Goal: Task Accomplishment & Management: Use online tool/utility

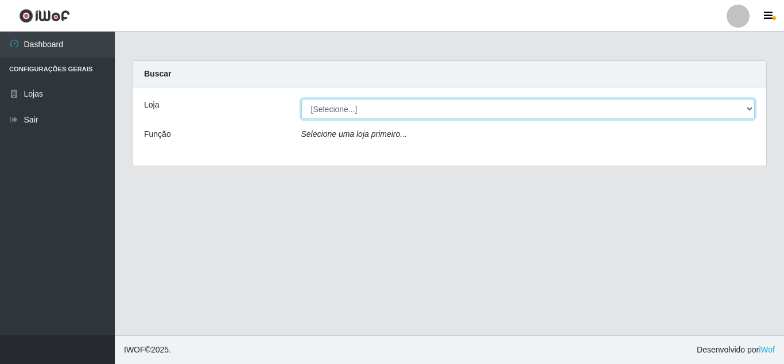
click at [404, 102] on select "[Selecione...] Rede Compras Supermercados - LOJA 6" at bounding box center [528, 109] width 454 height 20
select select "398"
click at [301, 99] on select "[Selecione...] Rede Compras Supermercados - LOJA 6" at bounding box center [528, 109] width 454 height 20
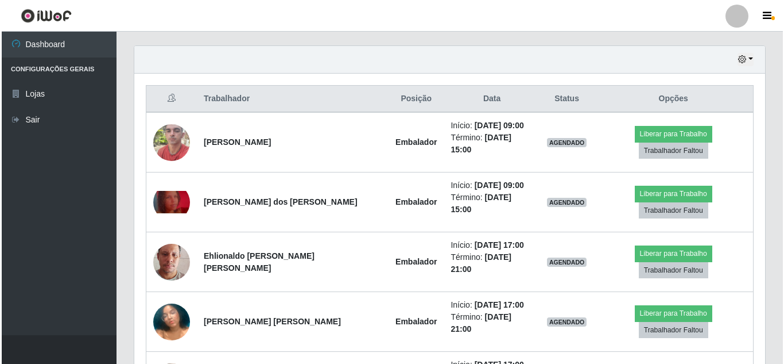
scroll to position [402, 0]
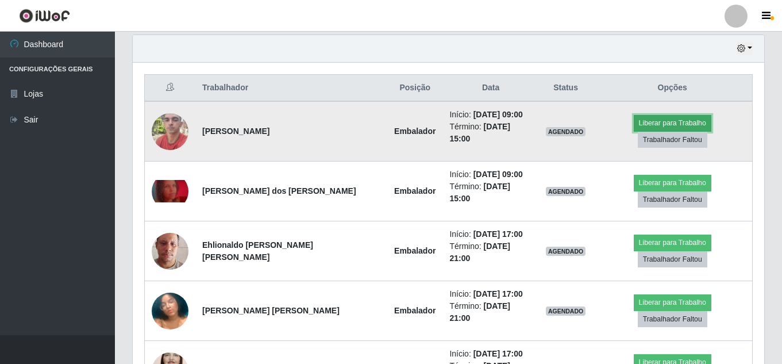
click at [633, 126] on button "Liberar para Trabalho" at bounding box center [672, 123] width 78 height 16
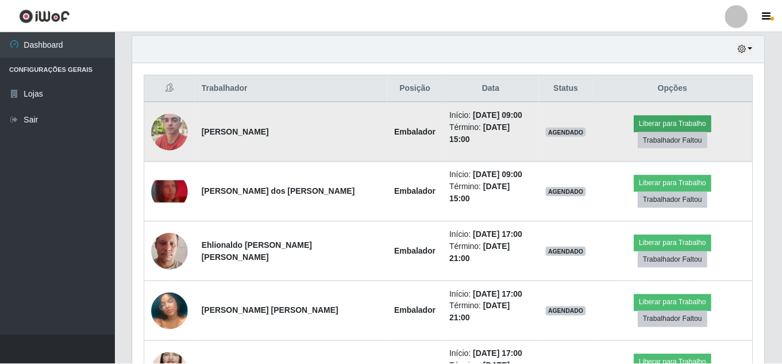
scroll to position [238, 625]
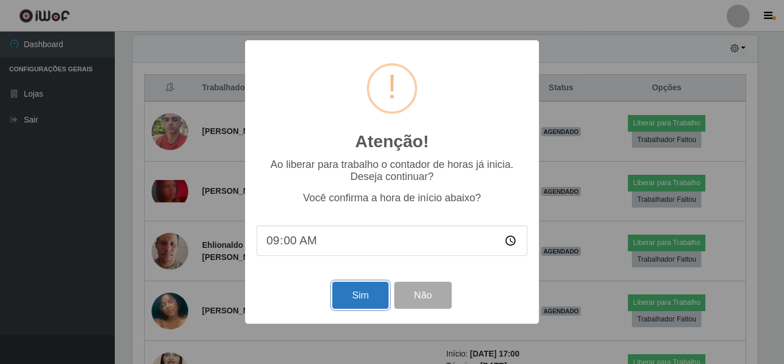
click at [359, 295] on button "Sim" at bounding box center [361, 294] width 56 height 27
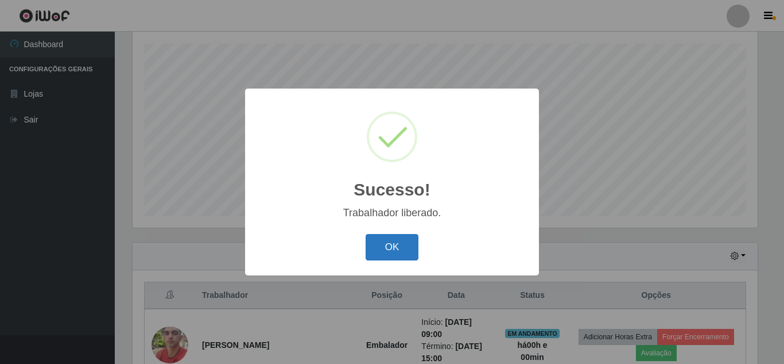
click at [395, 255] on button "OK" at bounding box center [392, 247] width 53 height 27
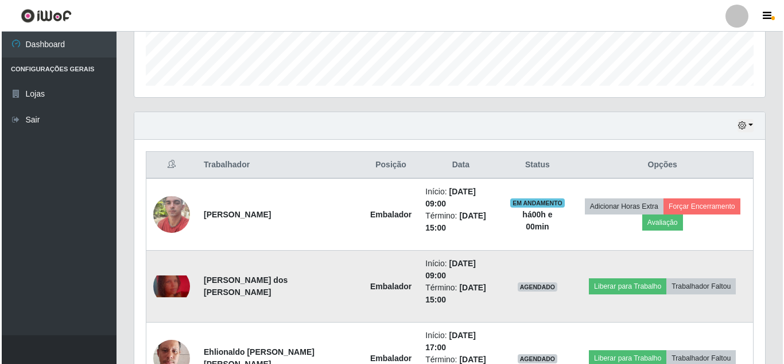
scroll to position [367, 0]
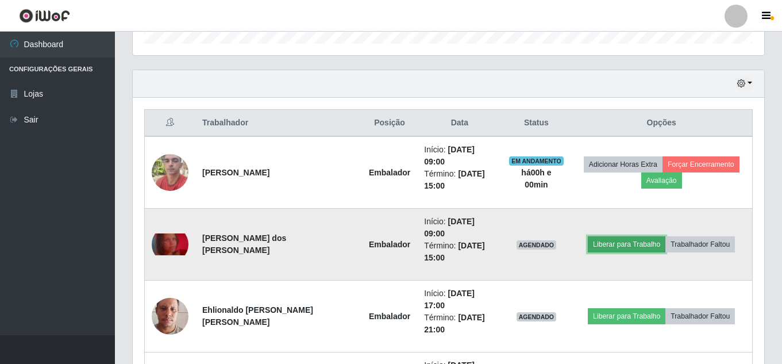
click at [607, 236] on button "Liberar para Trabalho" at bounding box center [626, 244] width 78 height 16
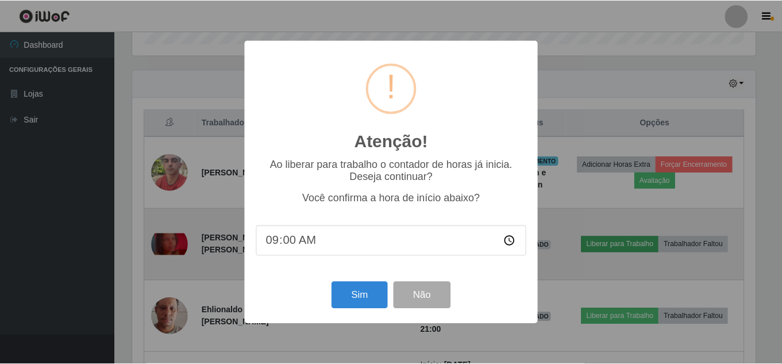
scroll to position [238, 625]
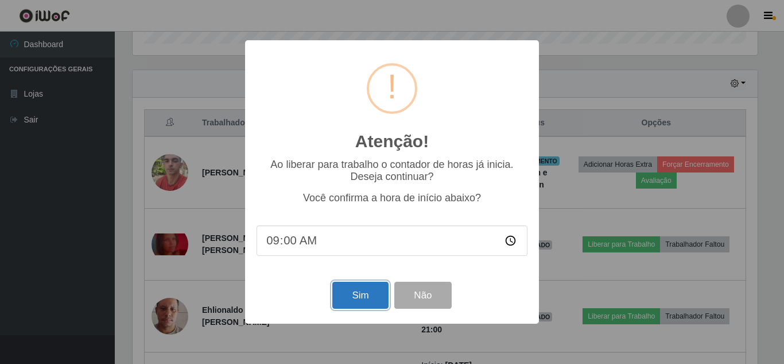
click at [360, 296] on button "Sim" at bounding box center [361, 294] width 56 height 27
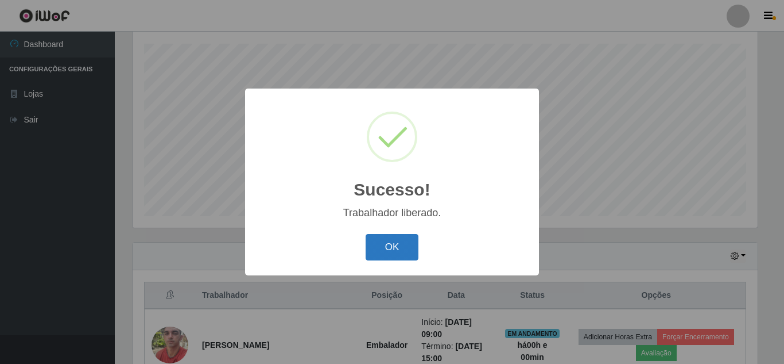
click at [388, 252] on button "OK" at bounding box center [392, 247] width 53 height 27
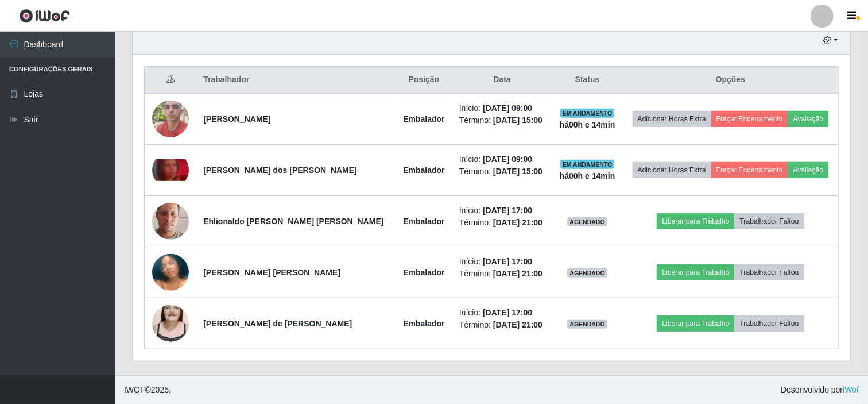
scroll to position [238, 718]
